Goal: Task Accomplishment & Management: Complete application form

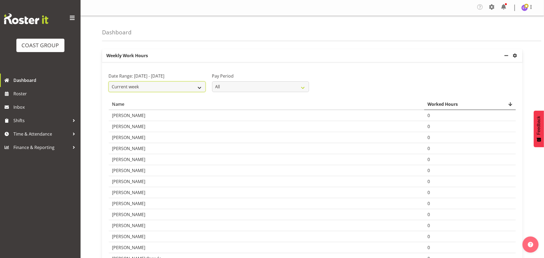
click at [198, 92] on select "Current week Last week Current Month Last Month Last 30 days" at bounding box center [157, 86] width 97 height 11
select select "last_week"
click at [109, 88] on select "Current week Last week Current Month Last Month Last 30 days" at bounding box center [157, 86] width 97 height 11
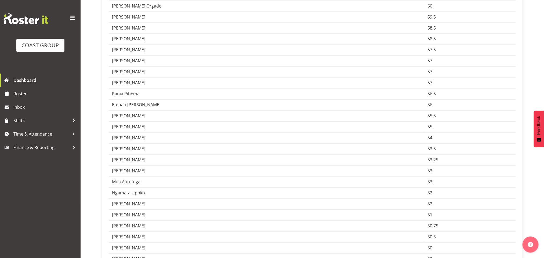
scroll to position [512, 0]
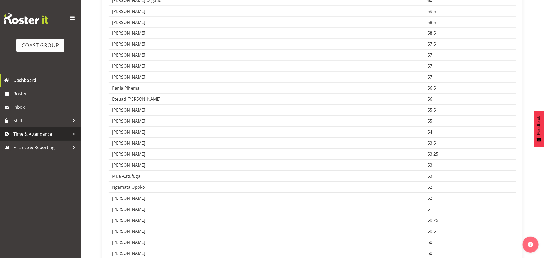
click at [58, 133] on span "Time & Attendance" at bounding box center [41, 134] width 56 height 8
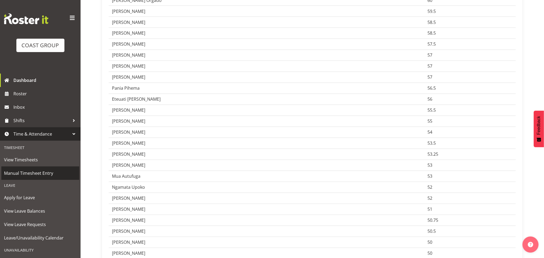
click at [31, 176] on span "Manual Timesheet Entry" at bounding box center [40, 173] width 73 height 8
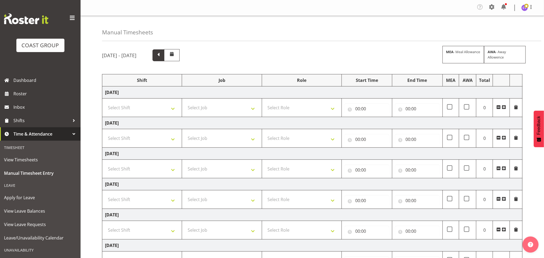
click at [162, 58] on span at bounding box center [158, 54] width 7 height 7
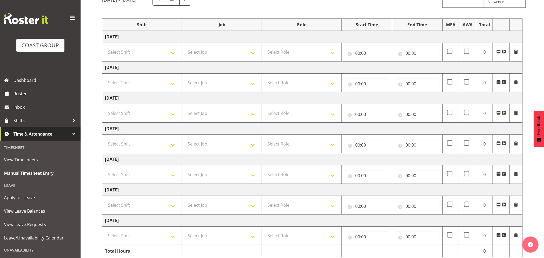
scroll to position [59, 0]
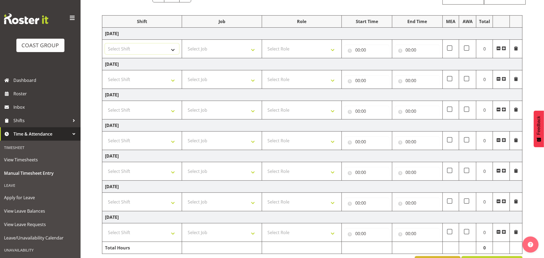
click at [177, 49] on select "Select Shift AKL SIGN ADMIN1 (LEAVE ALONE, DONT MAKE INACTIVE) DW ACCOUNT MANAG…" at bounding box center [142, 49] width 74 height 11
select select "16481"
click at [105, 44] on select "Select Shift AKL SIGN ADMIN1 (LEAVE ALONE, DONT MAKE INACTIVE) DW ACCOUNT MANAG…" at bounding box center [142, 49] width 74 height 11
click at [149, 81] on select "Select Shift AKL SIGN ADMIN1 (LEAVE ALONE, DONT MAKE INACTIVE) DW ACCOUNT MANAG…" at bounding box center [142, 79] width 74 height 11
select select "16481"
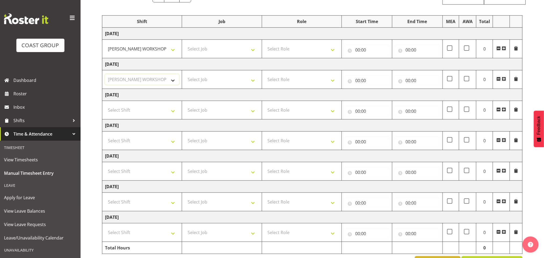
click at [105, 75] on select "Select Shift AKL SIGN ADMIN1 (LEAVE ALONE, DONT MAKE INACTIVE) DW ACCOUNT MANAG…" at bounding box center [142, 79] width 74 height 11
click at [149, 118] on td "Select Shift AKL SIGN ADMIN1 (LEAVE ALONE, DONT MAKE INACTIVE) DW ACCOUNT MANAG…" at bounding box center [142, 110] width 80 height 19
click at [152, 114] on select "Select Shift AKL SIGN ADMIN1 (LEAVE ALONE, DONT MAKE INACTIVE) DW ACCOUNT MANAG…" at bounding box center [142, 110] width 74 height 11
select select "16481"
click at [105, 106] on select "Select Shift AKL SIGN ADMIN1 (LEAVE ALONE, DONT MAKE INACTIVE) DW ACCOUNT MANAG…" at bounding box center [142, 110] width 74 height 11
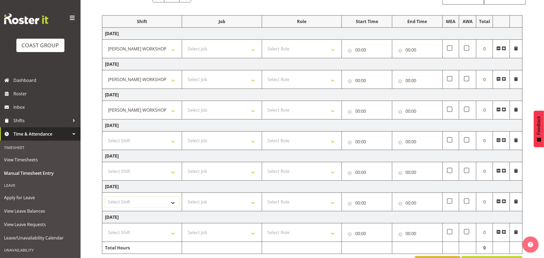
click at [155, 205] on select "Select Shift AKL SIGN ADMIN1 (LEAVE ALONE, DONT MAKE INACTIVE) DW ACCOUNT MANAG…" at bounding box center [142, 202] width 74 height 11
select select "16481"
click at [105, 199] on select "Select Shift AKL SIGN ADMIN1 (LEAVE ALONE, DONT MAKE INACTIVE) DW ACCOUNT MANAG…" at bounding box center [142, 202] width 74 height 11
click at [161, 229] on td "Select Shift AKL SIGN ADMIN1 (LEAVE ALONE, DONT MAKE INACTIVE) DW ACCOUNT MANAG…" at bounding box center [142, 232] width 80 height 19
click at [161, 235] on select "Select Shift AKL SIGN ADMIN1 (LEAVE ALONE, DONT MAKE INACTIVE) DW ACCOUNT MANAG…" at bounding box center [142, 232] width 74 height 11
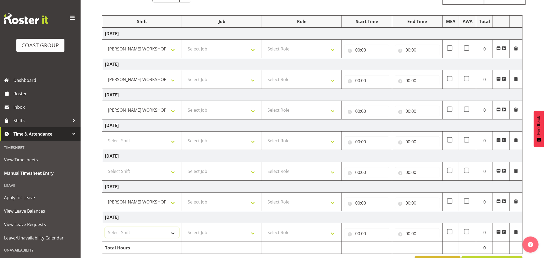
select select "16481"
click at [105, 229] on select "Select Shift AKL SIGN ADMIN1 (LEAVE ALONE, DONT MAKE INACTIVE) DW ACCOUNT MANAG…" at bounding box center [142, 232] width 74 height 11
click at [226, 45] on select "Select Job 1 Carlton Events 1 [PERSON_NAME][GEOGRAPHIC_DATA] 1 [PERSON_NAME][GE…" at bounding box center [222, 49] width 74 height 11
select select "9465"
click at [185, 44] on select "Select Job 1 Carlton Events 1 [PERSON_NAME][GEOGRAPHIC_DATA] 1 [PERSON_NAME][GE…" at bounding box center [222, 49] width 74 height 11
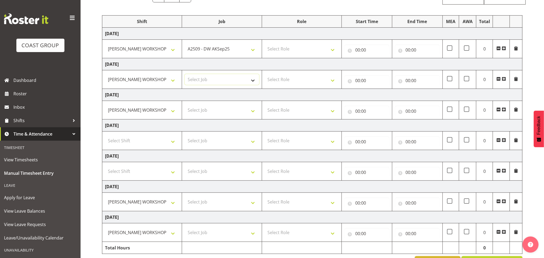
click at [228, 83] on select "Select Job 1 Carlton Events 1 [PERSON_NAME][GEOGRAPHIC_DATA] 1 [PERSON_NAME][GE…" at bounding box center [222, 79] width 74 height 11
select select "9465"
click at [185, 75] on select "Select Job 1 Carlton Events 1 [PERSON_NAME][GEOGRAPHIC_DATA] 1 [PERSON_NAME][GE…" at bounding box center [222, 79] width 74 height 11
click at [222, 111] on select "Select Job 1 Carlton Events 1 [PERSON_NAME][GEOGRAPHIC_DATA] 1 [PERSON_NAME][GE…" at bounding box center [222, 110] width 74 height 11
select select "9465"
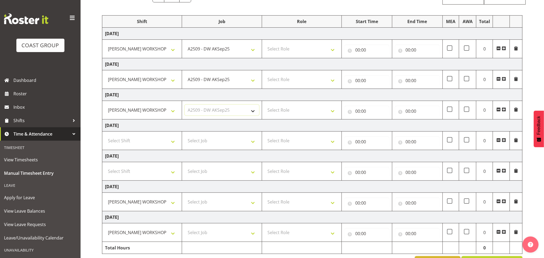
click at [185, 106] on select "Select Job 1 Carlton Events 1 [PERSON_NAME][GEOGRAPHIC_DATA] 1 [PERSON_NAME][GE…" at bounding box center [222, 110] width 74 height 11
click at [213, 202] on select "Select Job 1 Carlton Events 1 [PERSON_NAME][GEOGRAPHIC_DATA] 1 [PERSON_NAME][GE…" at bounding box center [222, 202] width 74 height 11
select select "9465"
click at [185, 199] on select "Select Job 1 Carlton Events 1 [PERSON_NAME][GEOGRAPHIC_DATA] 1 [PERSON_NAME][GE…" at bounding box center [222, 202] width 74 height 11
click at [215, 235] on select "Select Job 1 Carlton Events 1 [PERSON_NAME][GEOGRAPHIC_DATA] 1 [PERSON_NAME][GE…" at bounding box center [222, 232] width 74 height 11
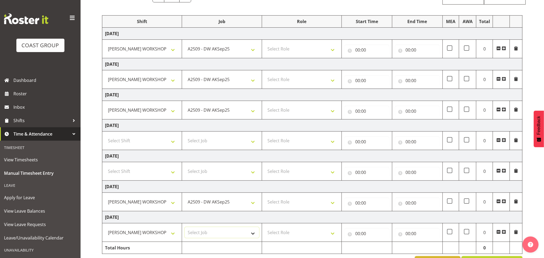
select select "9465"
click at [185, 229] on select "Select Job 1 Carlton Events 1 [PERSON_NAME][GEOGRAPHIC_DATA] 1 [PERSON_NAME][GE…" at bounding box center [222, 232] width 74 height 11
click at [323, 46] on select "Select Role INSTALLER DW" at bounding box center [302, 49] width 74 height 11
select select "219"
click at [265, 44] on select "Select Role INSTALLER DW" at bounding box center [302, 49] width 74 height 11
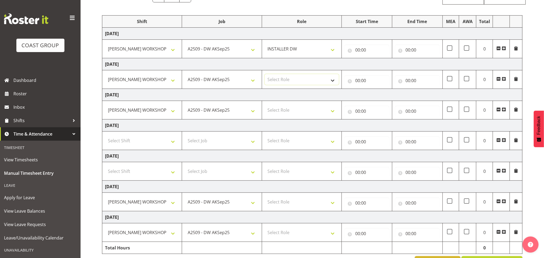
click at [323, 81] on select "Select Role INSTALLER DW" at bounding box center [302, 79] width 74 height 11
select select "219"
click at [265, 75] on select "Select Role INSTALLER DW" at bounding box center [302, 79] width 74 height 11
click at [320, 107] on select "Select Role INSTALLER DW" at bounding box center [302, 110] width 74 height 11
select select "219"
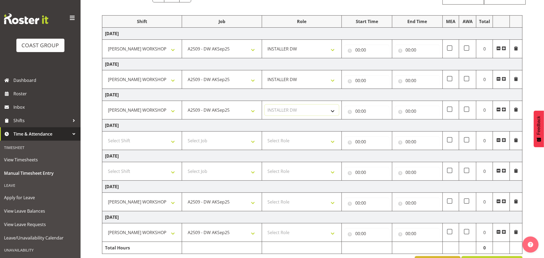
click at [265, 106] on select "Select Role INSTALLER DW" at bounding box center [302, 110] width 74 height 11
click at [306, 205] on select "Select Role INSTALLER DW" at bounding box center [302, 202] width 74 height 11
select select "219"
click at [265, 199] on select "Select Role INSTALLER DW" at bounding box center [302, 202] width 74 height 11
click at [309, 233] on select "Select Role INSTALLER DW" at bounding box center [302, 232] width 74 height 11
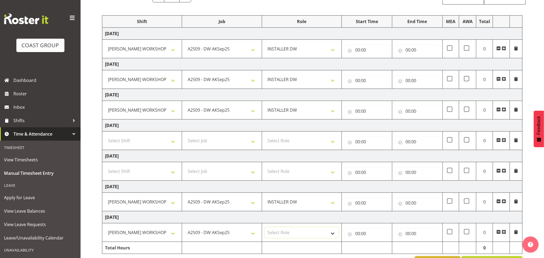
select select "219"
click at [265, 229] on select "Select Role INSTALLER DW" at bounding box center [302, 232] width 74 height 11
click at [366, 50] on input "00:00" at bounding box center [367, 50] width 45 height 11
click at [375, 65] on select "00 01 02 03 04 05 06 07 08 09 10 11 12 13 14 15 16 17 18 19 20 21 22 23" at bounding box center [381, 64] width 12 height 11
select select "6"
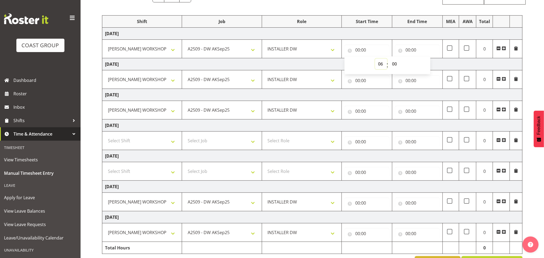
click at [375, 59] on select "00 01 02 03 04 05 06 07 08 09 10 11 12 13 14 15 16 17 18 19 20 21 22 23" at bounding box center [381, 64] width 12 height 11
type input "06:00"
click at [367, 86] on input "00:00" at bounding box center [367, 80] width 45 height 11
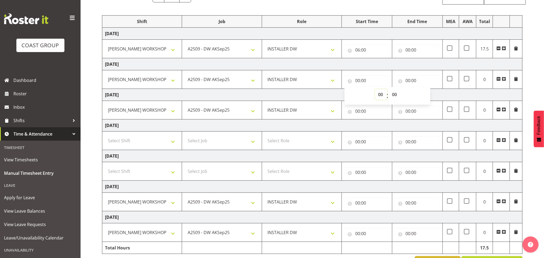
click at [379, 97] on select "00 01 02 03 04 05 06 07 08 09 10 11 12 13 14 15 16 17 18 19 20 21 22 23" at bounding box center [381, 94] width 12 height 11
select select "6"
click at [375, 90] on select "00 01 02 03 04 05 06 07 08 09 10 11 12 13 14 15 16 17 18 19 20 21 22 23" at bounding box center [381, 94] width 12 height 11
type input "06:00"
click at [362, 111] on input "00:00" at bounding box center [367, 111] width 45 height 11
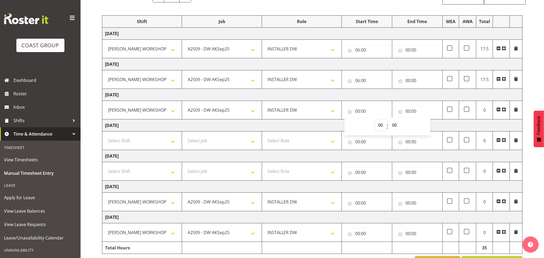
click at [377, 124] on select "00 01 02 03 04 05 06 07 08 09 10 11 12 13 14 15 16 17 18 19 20 21 22 23" at bounding box center [381, 125] width 12 height 11
select select "6"
click at [375, 121] on select "00 01 02 03 04 05 06 07 08 09 10 11 12 13 14 15 16 17 18 19 20 21 22 23" at bounding box center [381, 125] width 12 height 11
type input "06:00"
click at [364, 203] on input "00:00" at bounding box center [367, 203] width 45 height 11
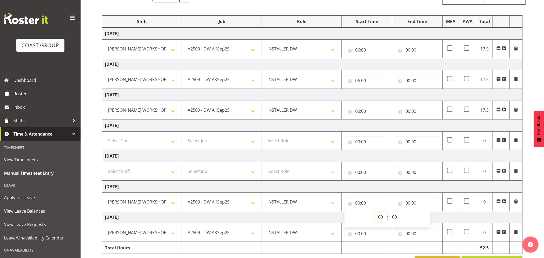
click at [380, 216] on select "00 01 02 03 04 05 06 07 08 09 10 11 12 13 14 15 16 17 18 19 20 21 22 23" at bounding box center [381, 217] width 12 height 11
select select "6"
click at [375, 214] on select "00 01 02 03 04 05 06 07 08 09 10 11 12 13 14 15 16 17 18 19 20 21 22 23" at bounding box center [381, 217] width 12 height 11
type input "06:00"
click at [393, 218] on select "00 01 02 03 04 05 06 07 08 09 10 11 12 13 14 15 16 17 18 19 20 21 22 23 24 25 2…" at bounding box center [395, 217] width 12 height 11
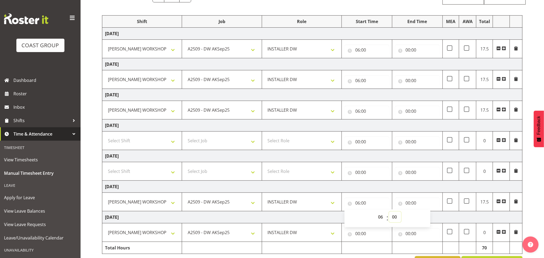
select select "30"
click at [389, 214] on select "00 01 02 03 04 05 06 07 08 09 10 11 12 13 14 15 16 17 18 19 20 21 22 23 24 25 2…" at bounding box center [395, 217] width 12 height 11
type input "06:30"
click at [362, 234] on input "00:00" at bounding box center [367, 233] width 45 height 11
click at [382, 251] on select "00 01 02 03 04 05 06 07 08 09 10 11 12 13 14 15 16 17 18 19 20 21 22 23" at bounding box center [381, 247] width 12 height 11
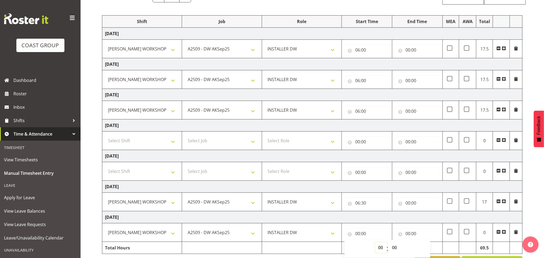
select select "6"
click at [375, 244] on select "00 01 02 03 04 05 06 07 08 09 10 11 12 13 14 15 16 17 18 19 20 21 22 23" at bounding box center [381, 247] width 12 height 11
type input "06:00"
click at [396, 249] on select "00 01 02 03 04 05 06 07 08 09 10 11 12 13 14 15 16 17 18 19 20 21 22 23 24 25 2…" at bounding box center [395, 247] width 12 height 11
select select "30"
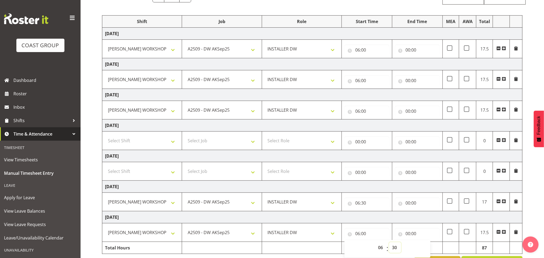
click at [389, 244] on select "00 01 02 03 04 05 06 07 08 09 10 11 12 13 14 15 16 17 18 19 20 21 22 23 24 25 2…" at bounding box center [395, 247] width 12 height 11
type input "06:30"
click at [413, 208] on input "00:00" at bounding box center [417, 203] width 45 height 11
click at [429, 216] on select "00 01 02 03 04 05 06 07 08 09 10 11 12 13 14 15 16 17 18 19 20 21 22 23" at bounding box center [432, 217] width 12 height 11
select select "16"
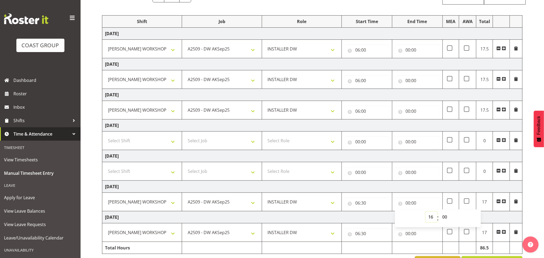
click at [426, 214] on select "00 01 02 03 04 05 06 07 08 09 10 11 12 13 14 15 16 17 18 19 20 21 22 23" at bounding box center [432, 217] width 12 height 11
type input "16:00"
click at [413, 237] on input "00:00" at bounding box center [417, 233] width 45 height 11
click at [431, 252] on select "00 01 02 03 04 05 06 07 08 09 10 11 12 13 14 15 16 17 18 19 20 21 22 23" at bounding box center [432, 247] width 12 height 11
select select "16"
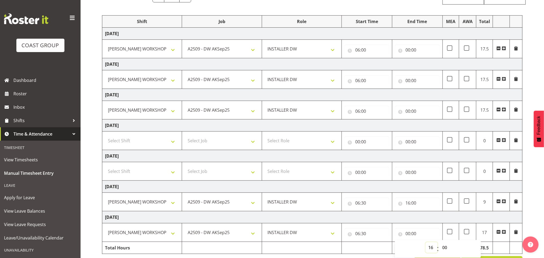
click at [426, 244] on select "00 01 02 03 04 05 06 07 08 09 10 11 12 13 14 15 16 17 18 19 20 21 22 23" at bounding box center [432, 247] width 12 height 11
type input "16:00"
click at [408, 111] on input "00:00" at bounding box center [417, 111] width 45 height 11
click at [429, 127] on select "00 01 02 03 04 05 06 07 08 09 10 11 12 13 14 15 16 17 18 19 20 21 22 23" at bounding box center [432, 125] width 12 height 11
select select "16"
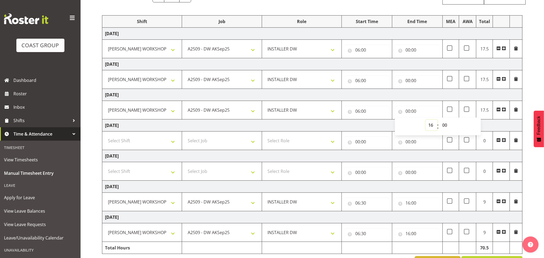
click at [426, 121] on select "00 01 02 03 04 05 06 07 08 09 10 11 12 13 14 15 16 17 18 19 20 21 22 23" at bounding box center [432, 125] width 12 height 11
type input "16:00"
click at [412, 79] on input "00:00" at bounding box center [417, 80] width 45 height 11
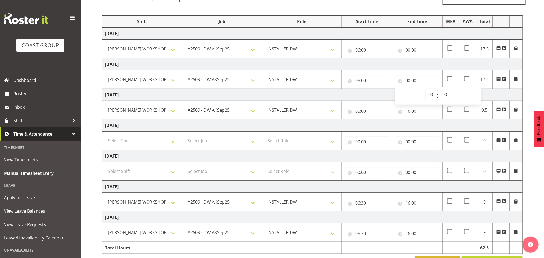
click at [430, 97] on select "00 01 02 03 04 05 06 07 08 09 10 11 12 13 14 15 16 17 18 19 20 21 22 23" at bounding box center [432, 94] width 12 height 11
select select "16"
click at [426, 90] on select "00 01 02 03 04 05 06 07 08 09 10 11 12 13 14 15 16 17 18 19 20 21 22 23" at bounding box center [432, 94] width 12 height 11
type input "16:00"
click at [412, 51] on input "00:00" at bounding box center [417, 50] width 45 height 11
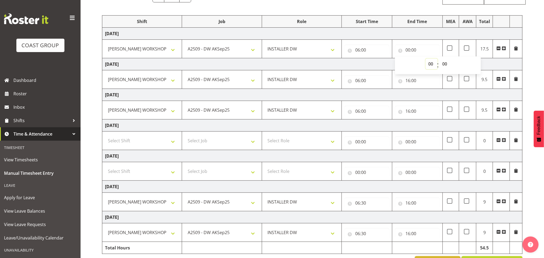
click at [427, 64] on select "00 01 02 03 04 05 06 07 08 09 10 11 12 13 14 15 16 17 18 19 20 21 22 23" at bounding box center [432, 64] width 12 height 11
select select "16"
click at [426, 59] on select "00 01 02 03 04 05 06 07 08 09 10 11 12 13 14 15 16 17 18 19 20 21 22 23" at bounding box center [432, 64] width 12 height 11
type input "16:00"
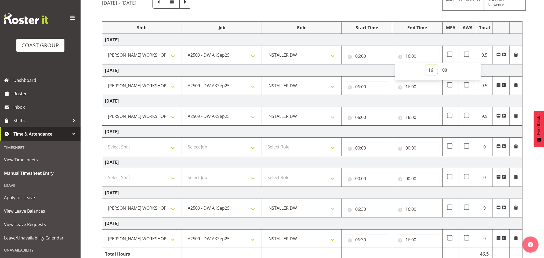
scroll to position [52, 0]
click at [449, 71] on select "00 01 02 03 04 05 06 07 08 09 10 11 12 13 14 15 16 17 18 19 20 21 22 23 24 25 2…" at bounding box center [446, 70] width 12 height 11
select select "30"
click at [440, 66] on select "00 01 02 03 04 05 06 07 08 09 10 11 12 13 14 15 16 17 18 19 20 21 22 23 24 25 2…" at bounding box center [446, 70] width 12 height 11
type input "16:30"
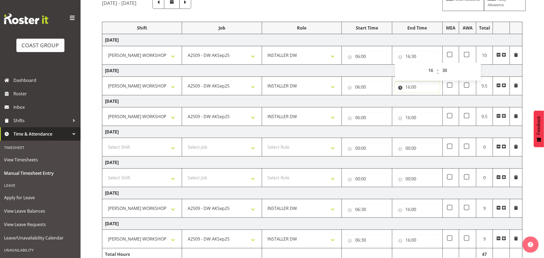
click at [415, 86] on input "16:00" at bounding box center [417, 87] width 45 height 11
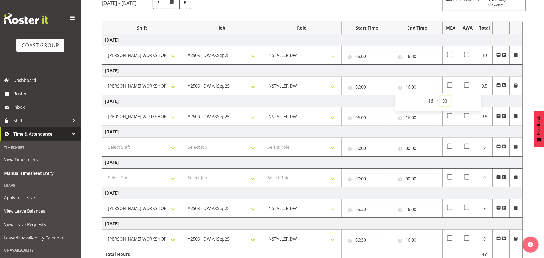
click at [445, 103] on select "00 01 02 03 04 05 06 07 08 09 10 11 12 13 14 15 16 17 18 19 20 21 22 23 24 25 2…" at bounding box center [446, 101] width 12 height 11
select select "30"
click at [440, 97] on select "00 01 02 03 04 05 06 07 08 09 10 11 12 13 14 15 16 17 18 19 20 21 22 23 24 25 2…" at bounding box center [446, 101] width 12 height 11
type input "16:30"
click at [417, 118] on input "16:00" at bounding box center [417, 117] width 45 height 11
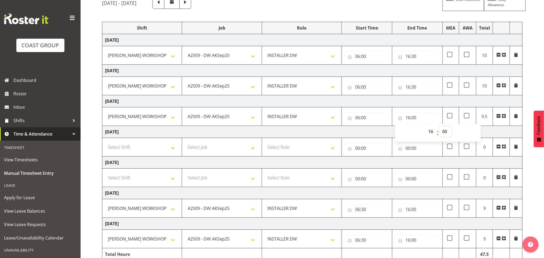
click at [444, 130] on select "00 01 02 03 04 05 06 07 08 09 10 11 12 13 14 15 16 17 18 19 20 21 22 23 24 25 2…" at bounding box center [446, 131] width 12 height 11
select select "30"
click at [440, 128] on select "00 01 02 03 04 05 06 07 08 09 10 11 12 13 14 15 16 17 18 19 20 21 22 23 24 25 2…" at bounding box center [446, 131] width 12 height 11
type input "16:30"
click at [411, 211] on input "16:00" at bounding box center [417, 209] width 45 height 11
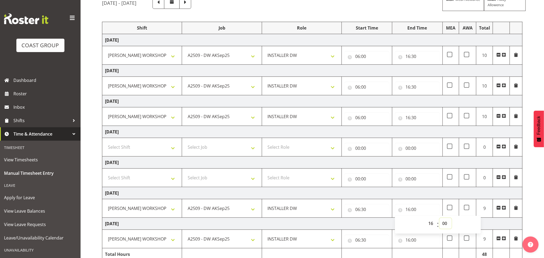
click at [447, 226] on select "00 01 02 03 04 05 06 07 08 09 10 11 12 13 14 15 16 17 18 19 20 21 22 23 24 25 2…" at bounding box center [446, 223] width 12 height 11
select select "30"
click at [440, 220] on select "00 01 02 03 04 05 06 07 08 09 10 11 12 13 14 15 16 17 18 19 20 21 22 23 24 25 2…" at bounding box center [446, 223] width 12 height 11
type input "16:30"
click at [413, 243] on input "16:00" at bounding box center [417, 240] width 45 height 11
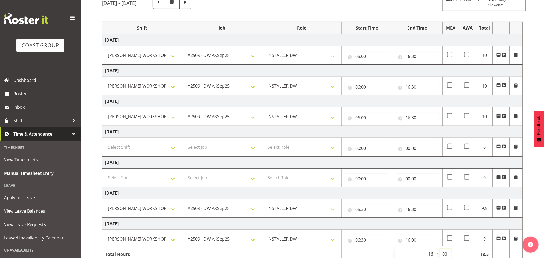
scroll to position [56, 0]
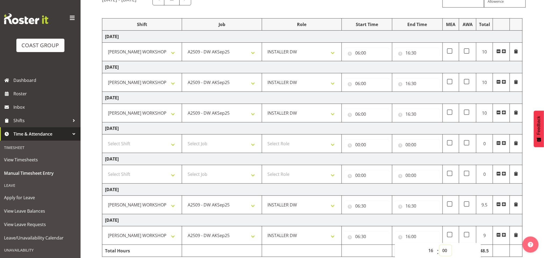
click at [443, 255] on select "00 01 02 03 04 05 06 07 08 09 10 11 12 13 14 15 16 17 18 19 20 21 22 23 24 25 2…" at bounding box center [446, 250] width 12 height 11
select select "30"
click at [440, 247] on select "00 01 02 03 04 05 06 07 08 09 10 11 12 13 14 15 16 17 18 19 20 21 22 23 24 25 2…" at bounding box center [446, 250] width 12 height 11
type input "16:30"
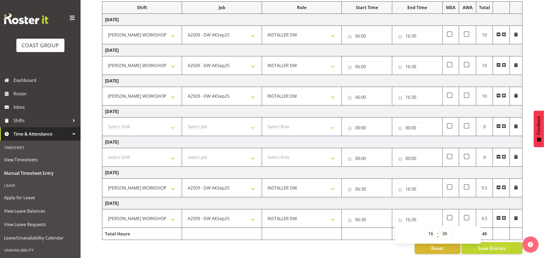
scroll to position [81, 0]
click at [510, 242] on button "Save Entries" at bounding box center [492, 248] width 61 height 12
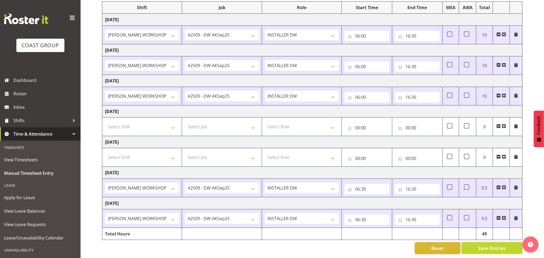
scroll to position [0, 0]
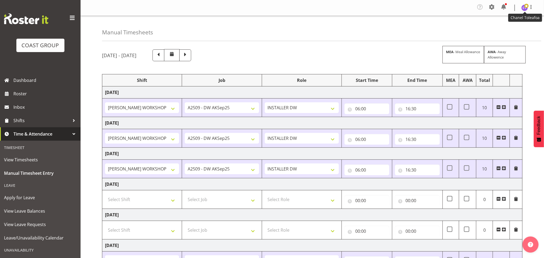
click at [527, 8] on img at bounding box center [525, 8] width 6 height 6
click at [508, 29] on link "Log Out" at bounding box center [509, 30] width 52 height 10
